Goal: Information Seeking & Learning: Check status

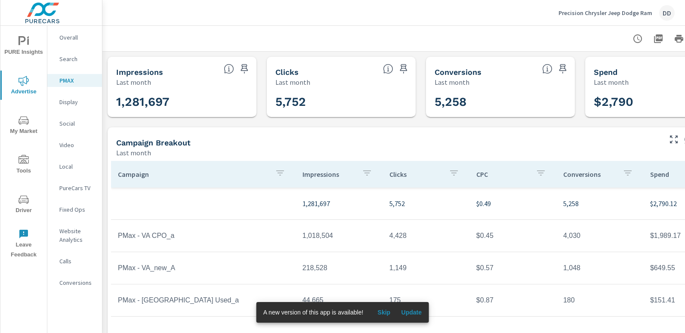
click at [663, 14] on div "DD" at bounding box center [666, 12] width 15 height 15
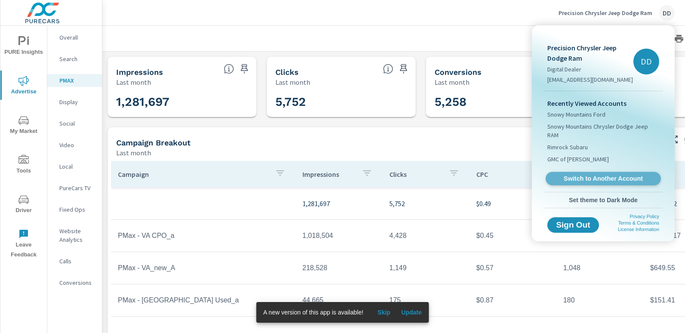
click at [596, 175] on span "Switch to Another Account" at bounding box center [602, 179] width 105 height 8
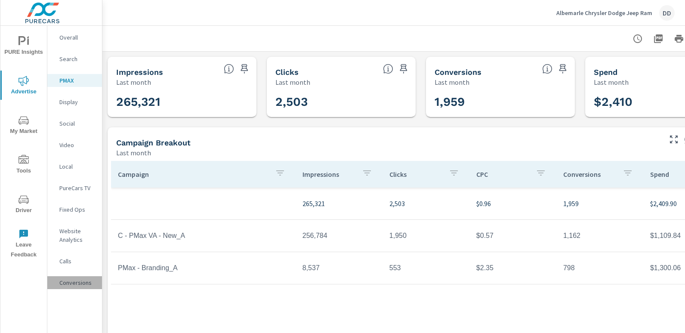
click at [68, 281] on p "Conversions" at bounding box center [77, 282] width 36 height 9
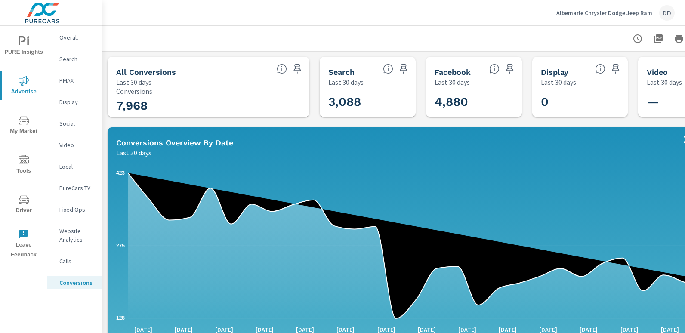
scroll to position [0, 61]
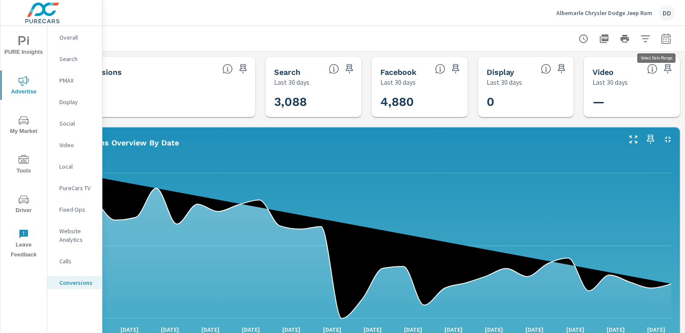
click at [664, 36] on icon "button" at bounding box center [665, 38] width 9 height 10
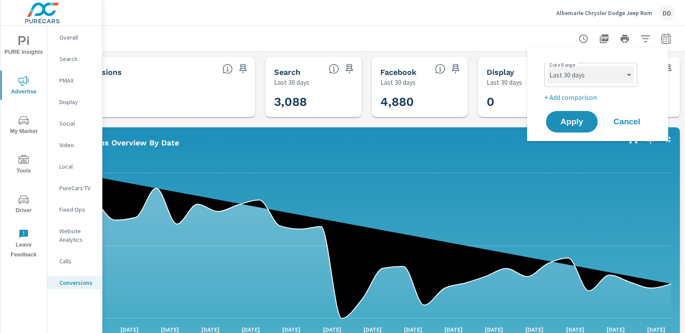
click at [592, 74] on select "Custom Yesterday Last week Last 7 days Last 14 days Last 30 days Last 45 days L…" at bounding box center [591, 74] width 86 height 17
click at [548, 66] on select "Custom Yesterday Last week Last 7 days Last 14 days Last 30 days Last 45 days L…" at bounding box center [591, 74] width 86 height 17
select select "Month to date"
click at [571, 115] on button "Apply" at bounding box center [571, 122] width 53 height 22
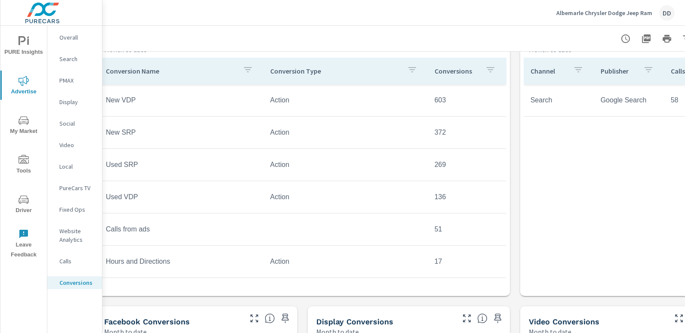
scroll to position [386, 0]
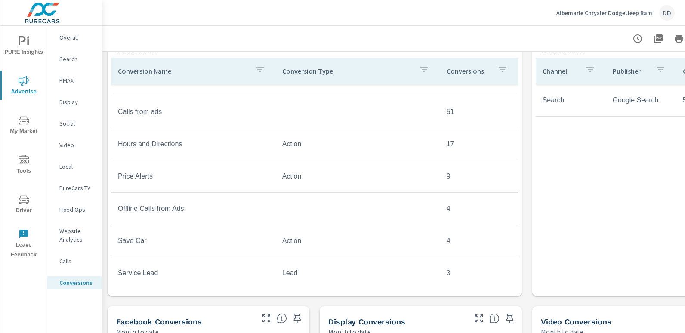
scroll to position [119, 0]
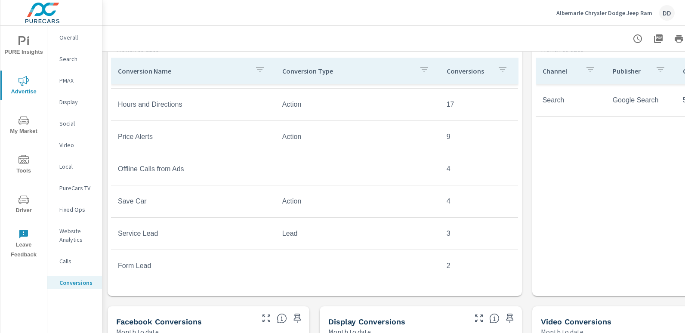
scroll to position [161, 0]
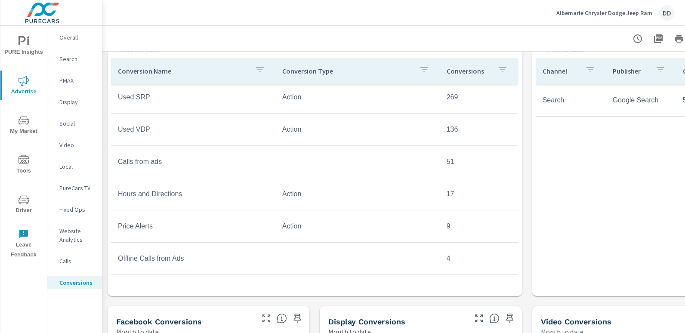
scroll to position [6, 0]
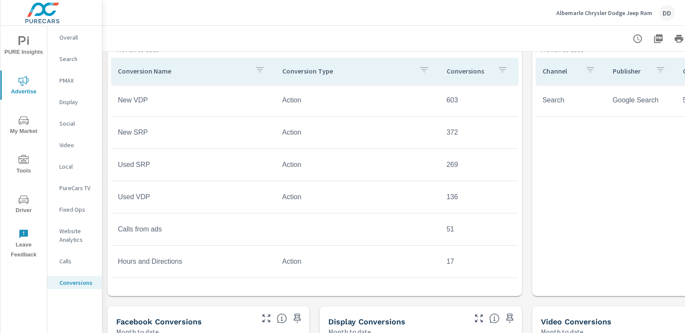
scroll to position [161, 0]
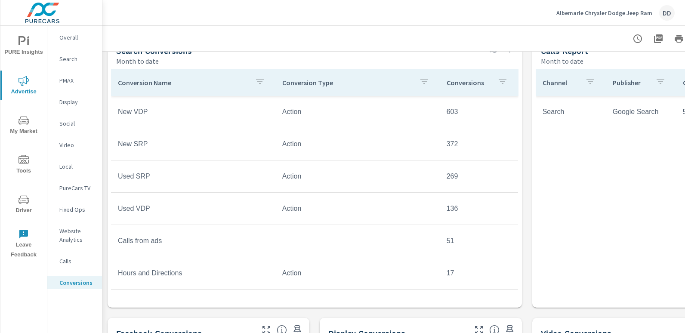
scroll to position [375, 0]
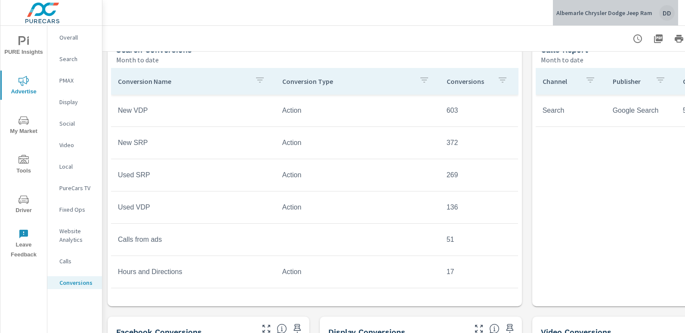
click at [663, 18] on div "DD" at bounding box center [666, 12] width 15 height 15
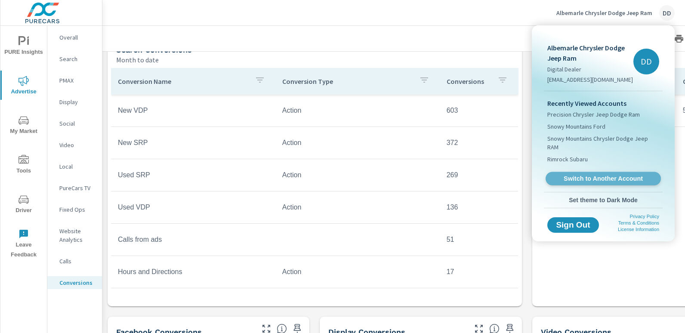
click at [612, 172] on link "Switch to Another Account" at bounding box center [603, 178] width 115 height 13
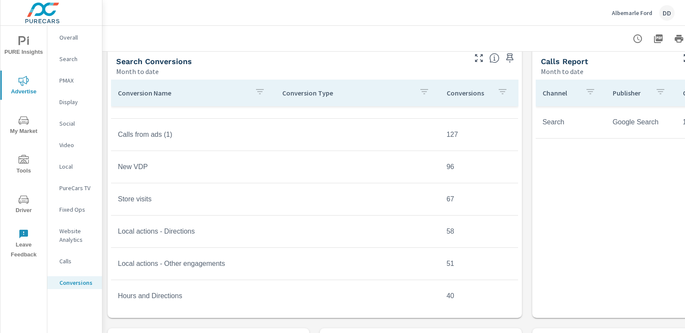
scroll to position [57, 0]
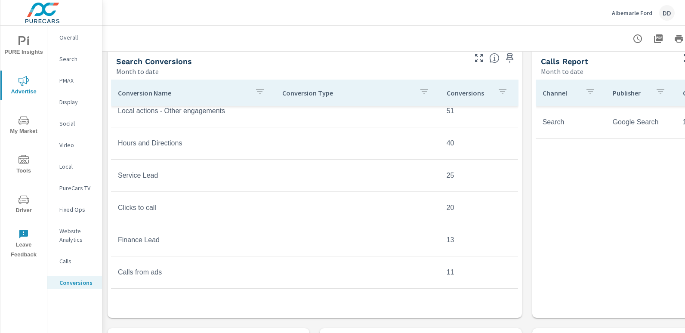
scroll to position [203, 0]
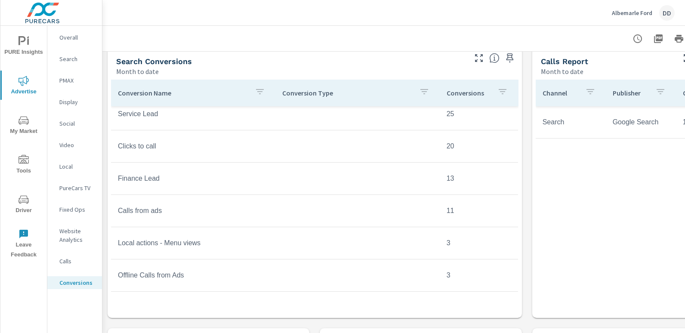
scroll to position [273, 0]
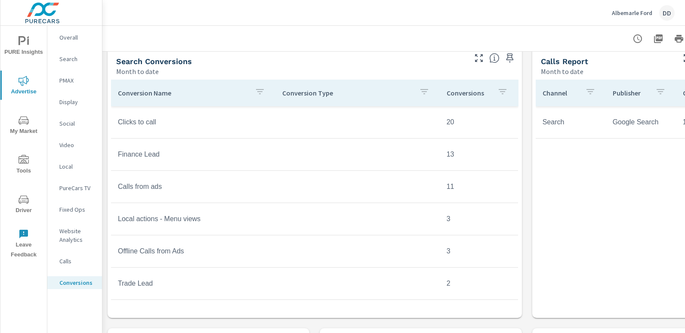
scroll to position [293, 0]
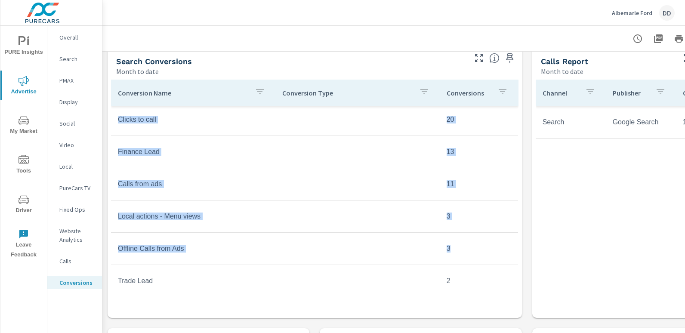
click at [513, 264] on div "Conversion Name Conversion Type Conversions Store visits 67 Local actions - Dir…" at bounding box center [315, 191] width 408 height 222
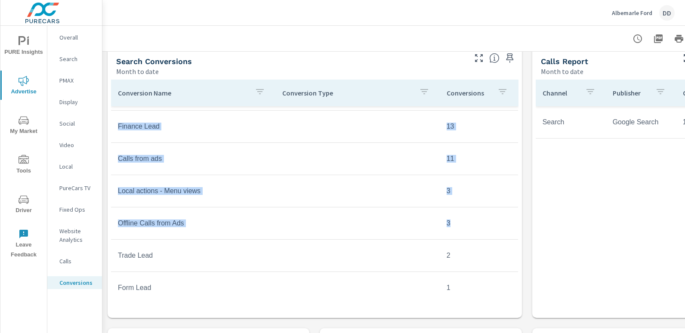
scroll to position [322, 0]
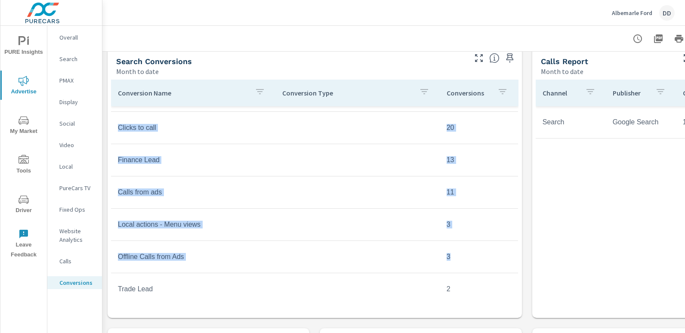
scroll to position [322, 0]
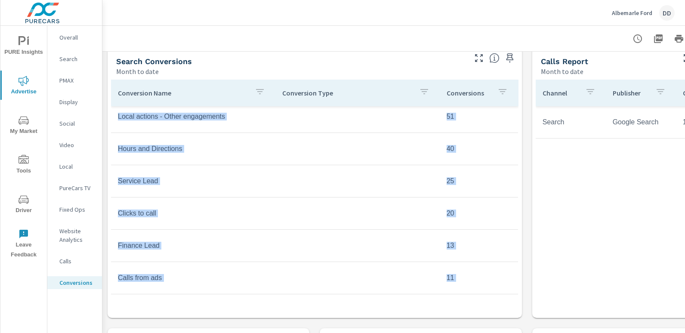
scroll to position [198, 0]
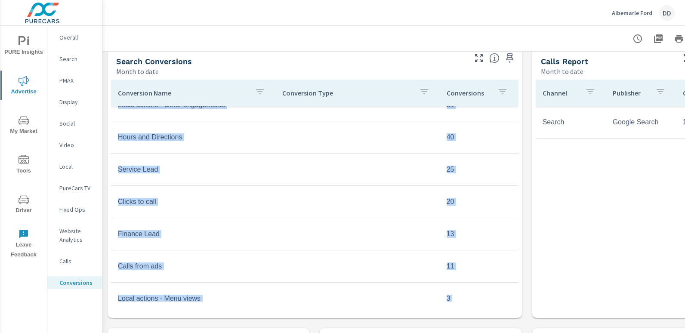
scroll to position [322, 0]
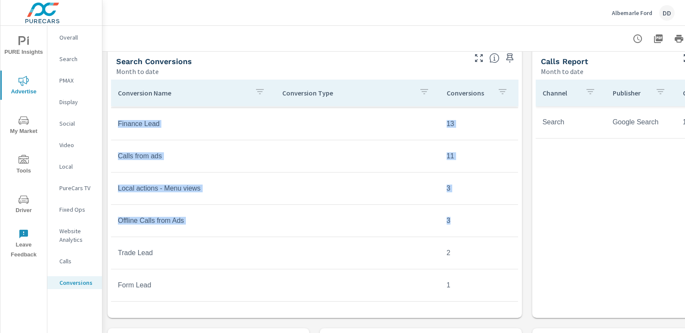
click at [525, 313] on div "All Conversions Month to date 782 Conversions Search Month to date 782 Facebook…" at bounding box center [420, 147] width 637 height 918
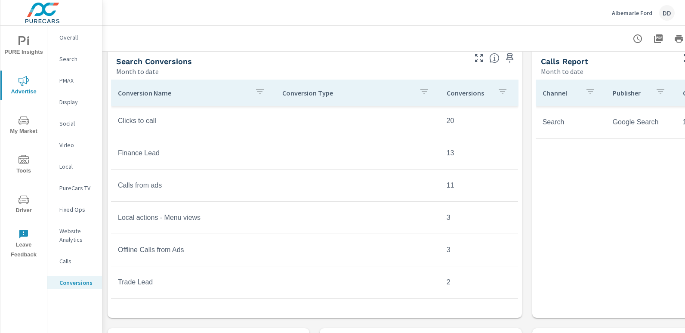
scroll to position [288, 0]
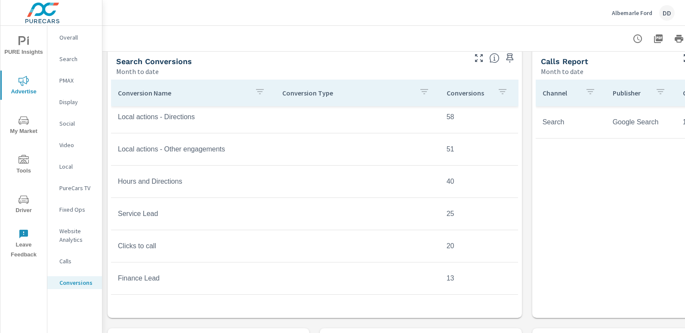
scroll to position [178, 0]
